Goal: Transaction & Acquisition: Download file/media

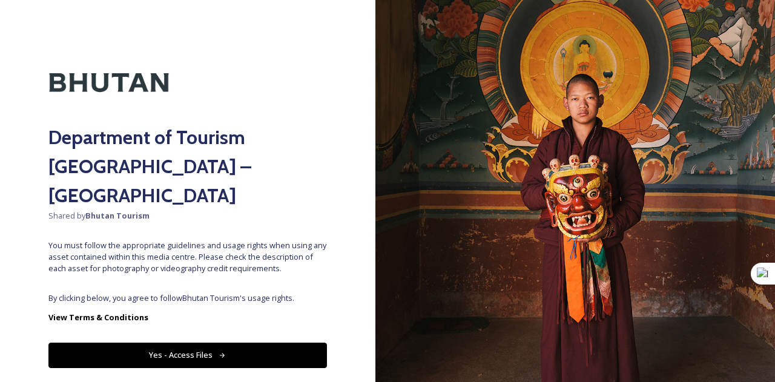
click at [165, 343] on button "Yes - Access Files" at bounding box center [187, 355] width 278 height 25
click at [196, 343] on button "Yes - Access Files" at bounding box center [187, 355] width 278 height 25
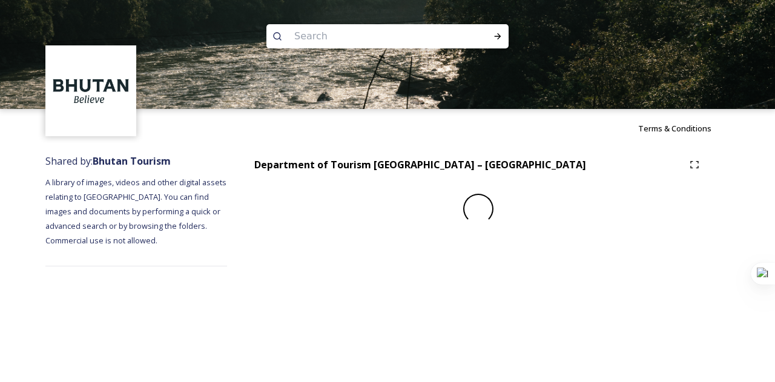
click at [486, 280] on div "Terms & Conditions Shared by: Bhutan Tourism A library of images, videos and ot…" at bounding box center [387, 191] width 775 height 382
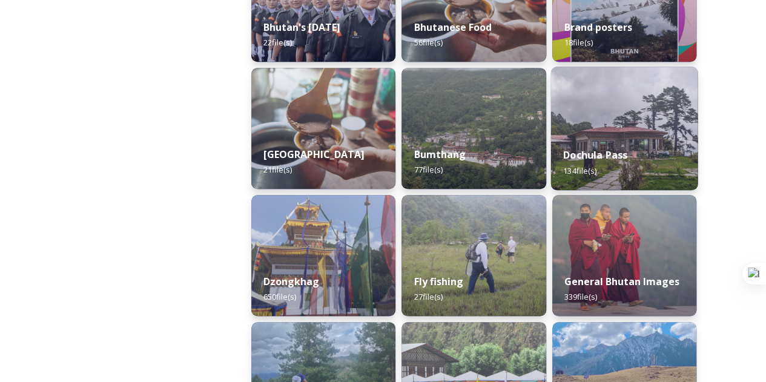
scroll to position [424, 0]
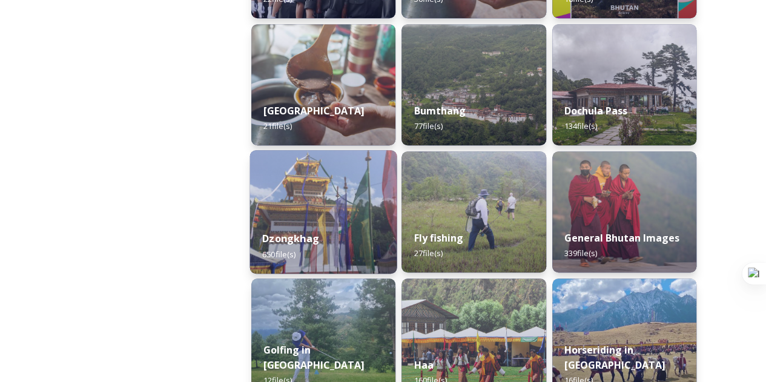
click at [302, 231] on div "Dzongkhag 650 file(s)" at bounding box center [323, 246] width 147 height 55
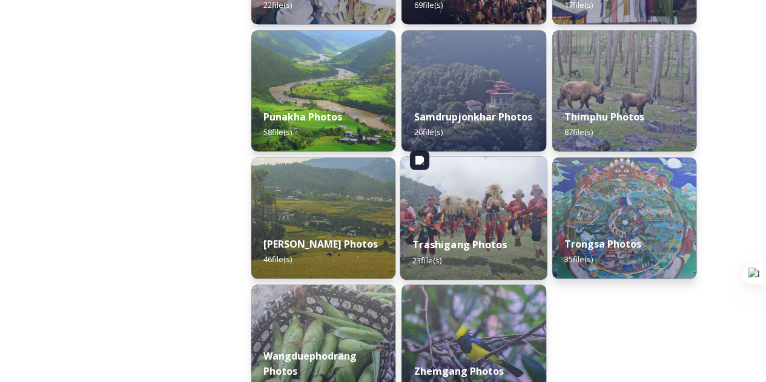
scroll to position [605, 0]
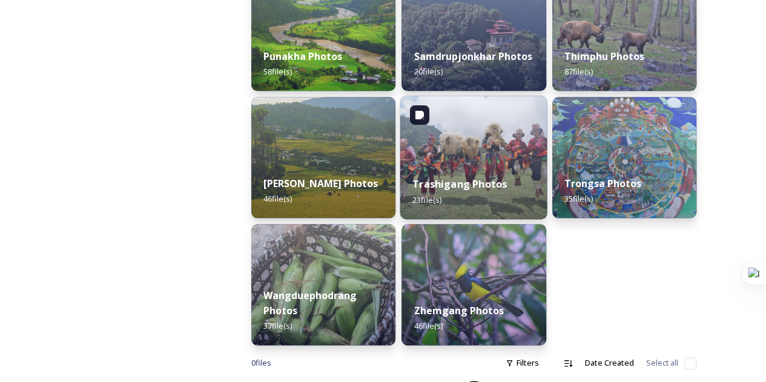
click at [410, 185] on div "Trashigang Photos 23 file(s)" at bounding box center [473, 191] width 147 height 55
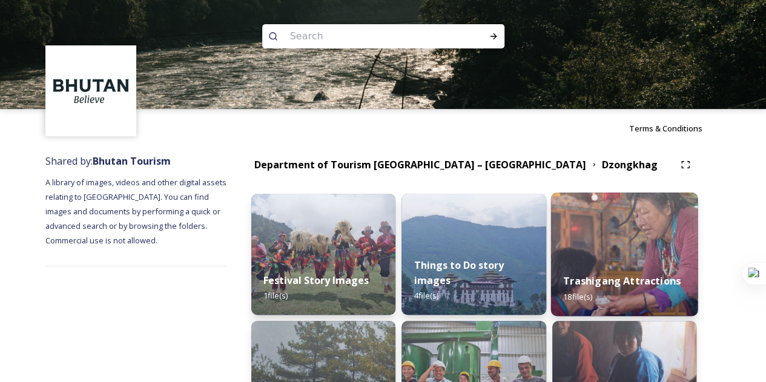
click at [576, 298] on span "18 file(s)" at bounding box center [577, 296] width 29 height 11
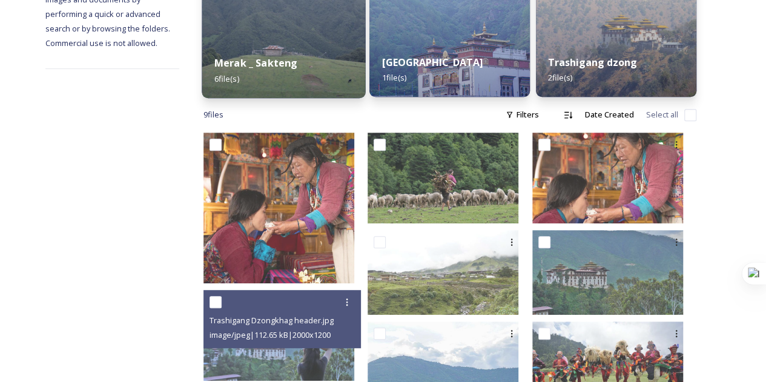
scroll to position [45, 0]
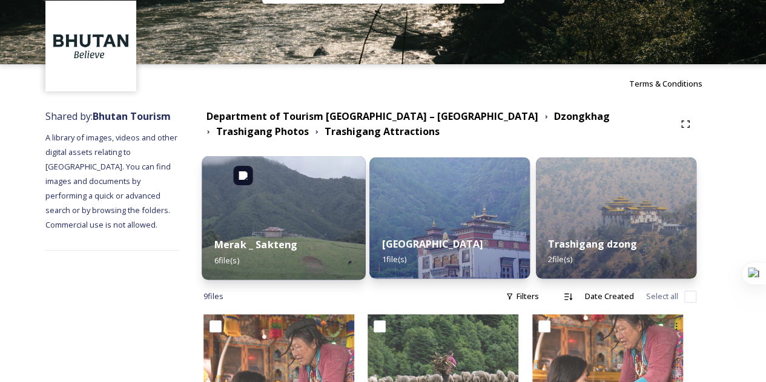
click at [304, 226] on div "Merak _ Sakteng 6 file(s)" at bounding box center [283, 252] width 163 height 55
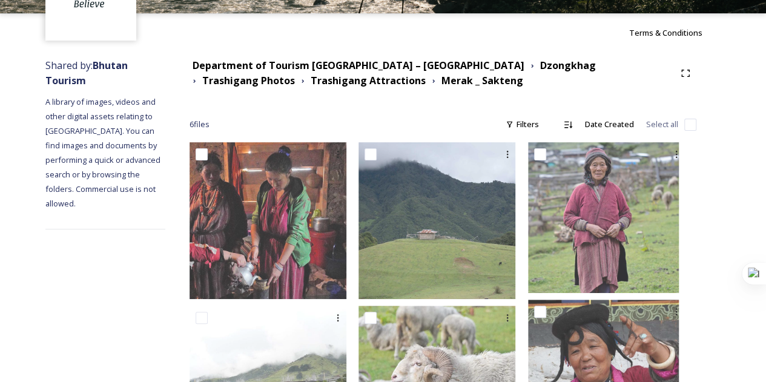
scroll to position [202, 0]
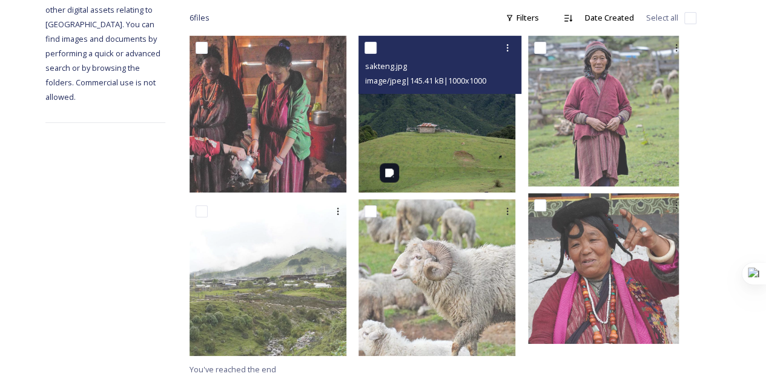
click at [466, 100] on img at bounding box center [436, 114] width 157 height 157
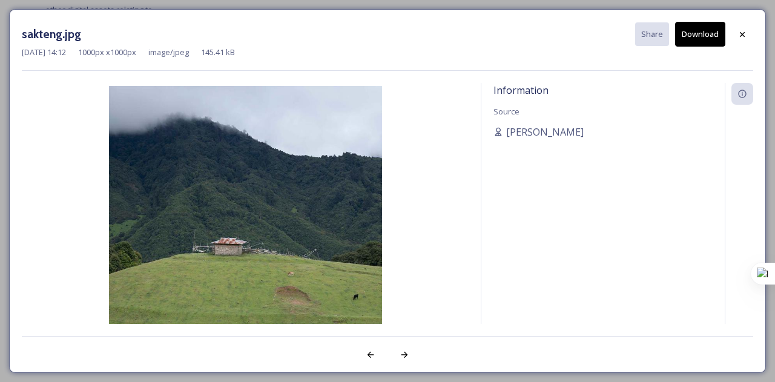
click at [692, 33] on button "Download" at bounding box center [700, 34] width 50 height 25
click at [739, 32] on icon at bounding box center [742, 35] width 10 height 10
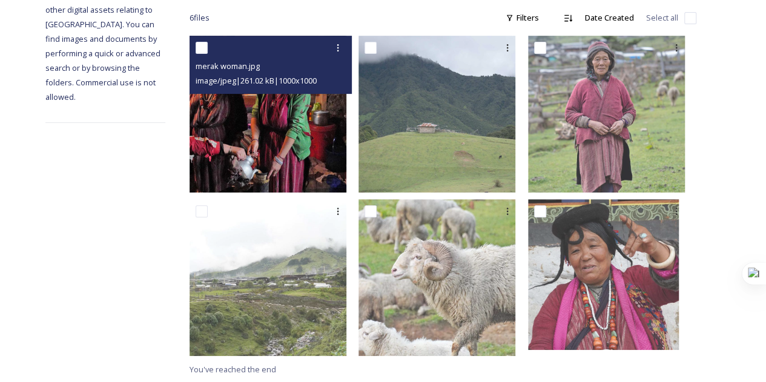
scroll to position [0, 0]
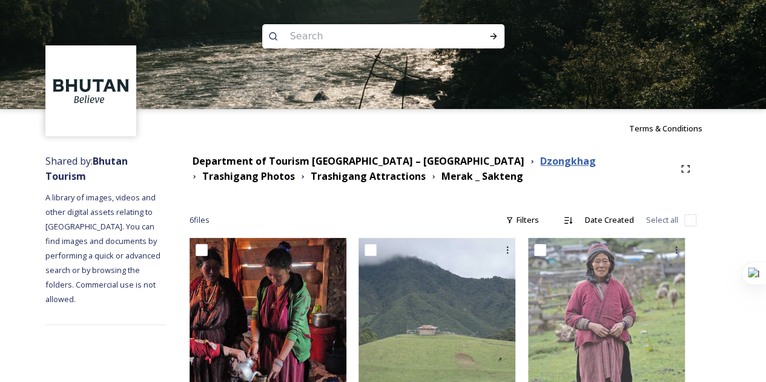
click at [540, 165] on strong "Dzongkhag" at bounding box center [568, 160] width 56 height 13
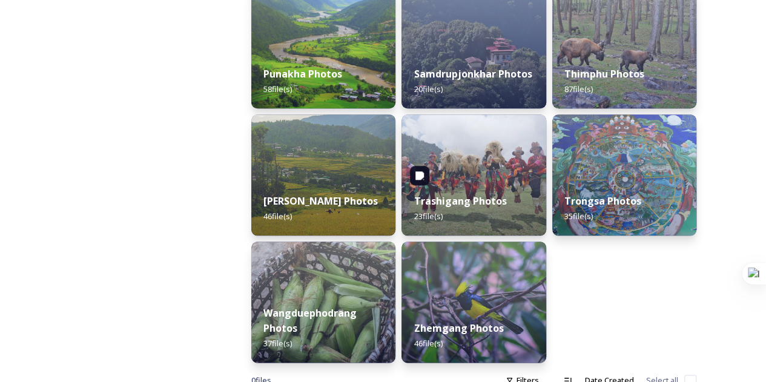
scroll to position [605, 0]
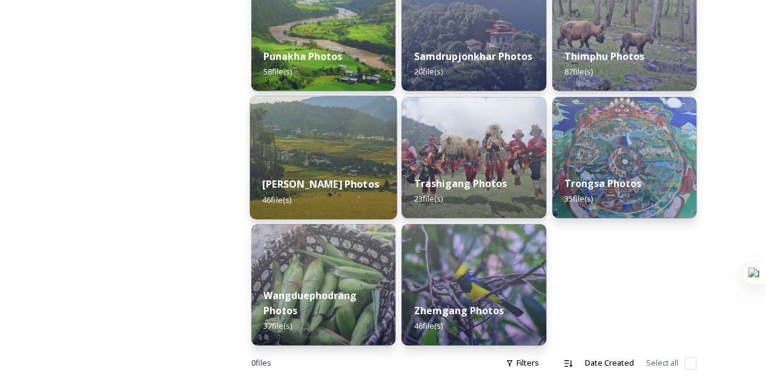
click at [331, 194] on div "[PERSON_NAME] Photos 46 file(s)" at bounding box center [323, 191] width 147 height 55
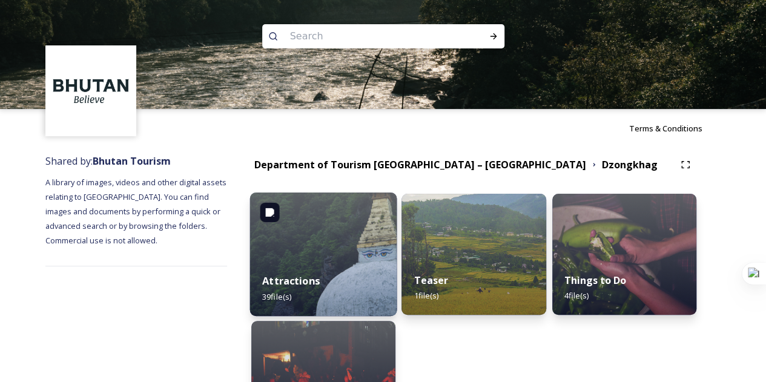
click at [320, 289] on div "Attractions 39 file(s)" at bounding box center [323, 288] width 147 height 55
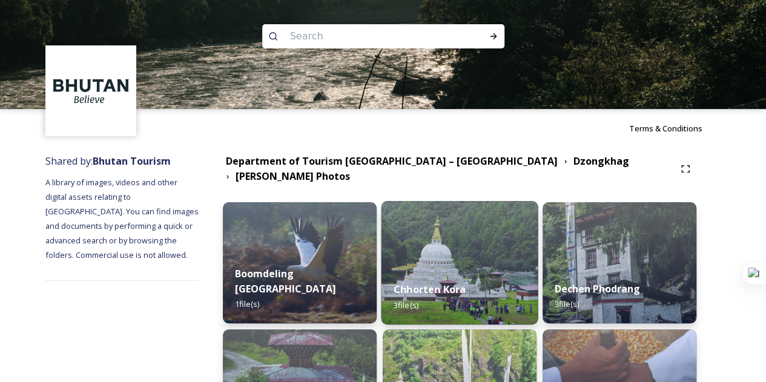
click at [438, 295] on strong "Chhorten Kora" at bounding box center [430, 289] width 72 height 13
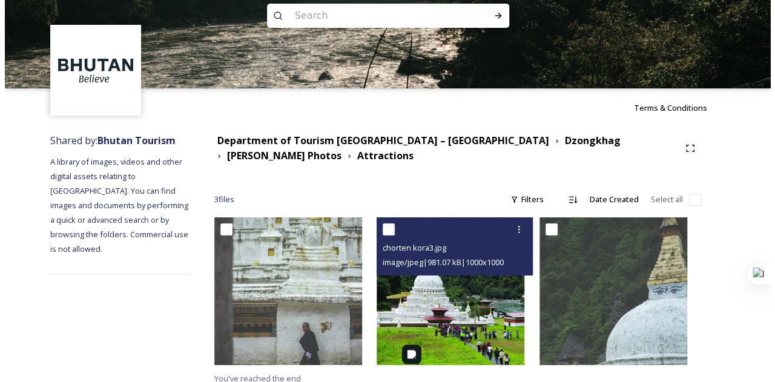
scroll to position [30, 0]
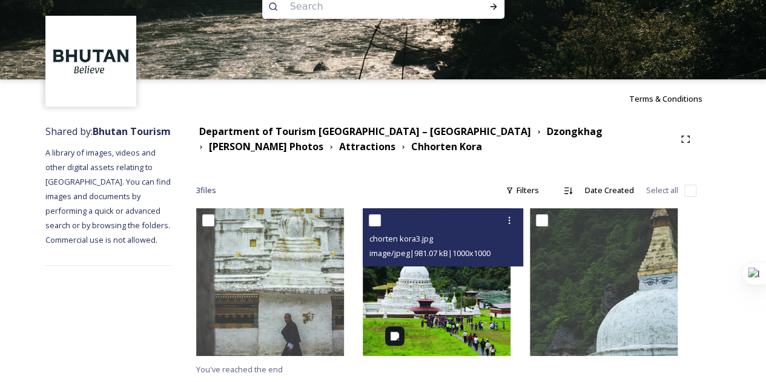
click at [441, 325] on img at bounding box center [437, 282] width 148 height 148
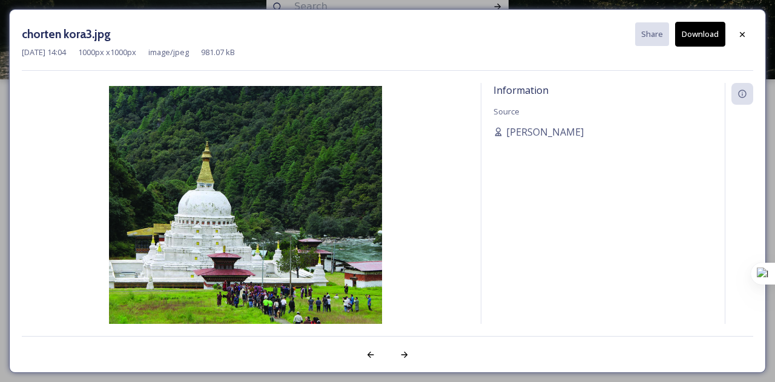
drag, startPoint x: 705, startPoint y: 32, endPoint x: 711, endPoint y: 39, distance: 9.5
click at [710, 38] on button "Download" at bounding box center [700, 34] width 50 height 25
